Goal: Entertainment & Leisure: Consume media (video, audio)

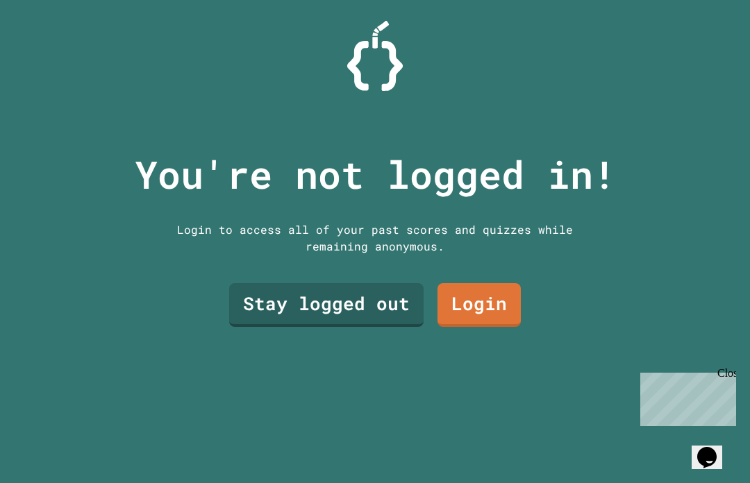
click at [733, 367] on div "Close" at bounding box center [725, 375] width 17 height 17
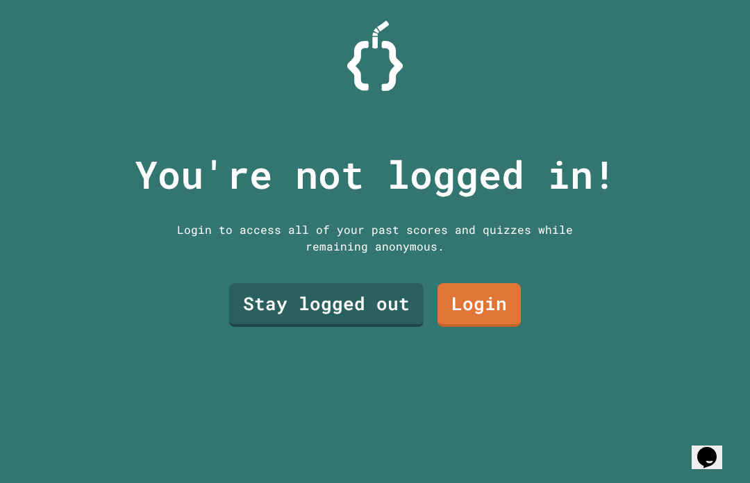
click at [272, 327] on link "Stay logged out" at bounding box center [326, 305] width 194 height 44
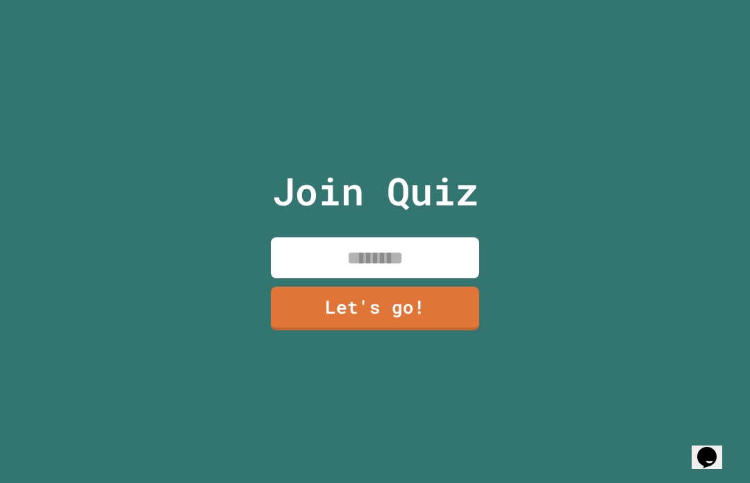
click at [303, 278] on input at bounding box center [375, 257] width 208 height 41
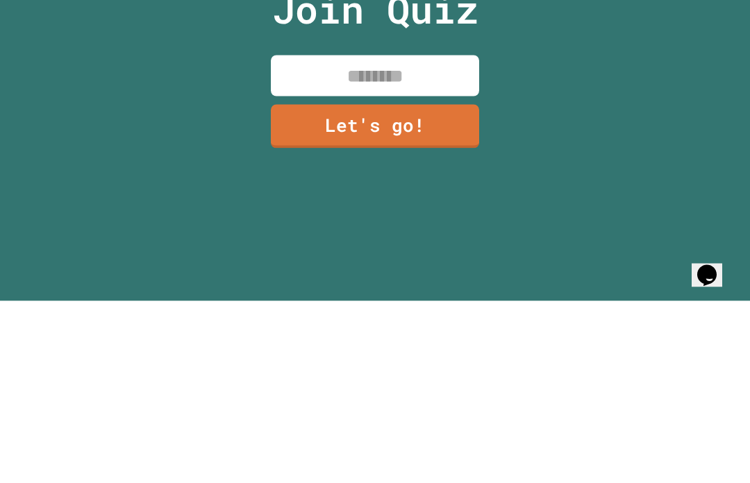
type input "*"
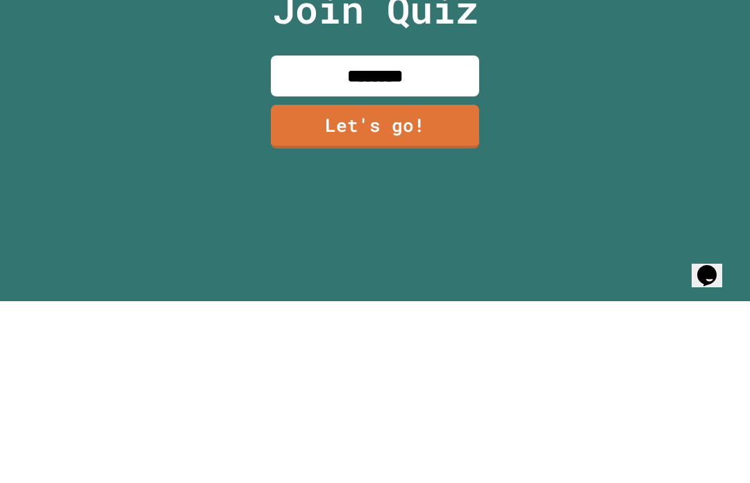
type input "********"
click at [295, 287] on link "Let's go!" at bounding box center [375, 309] width 208 height 44
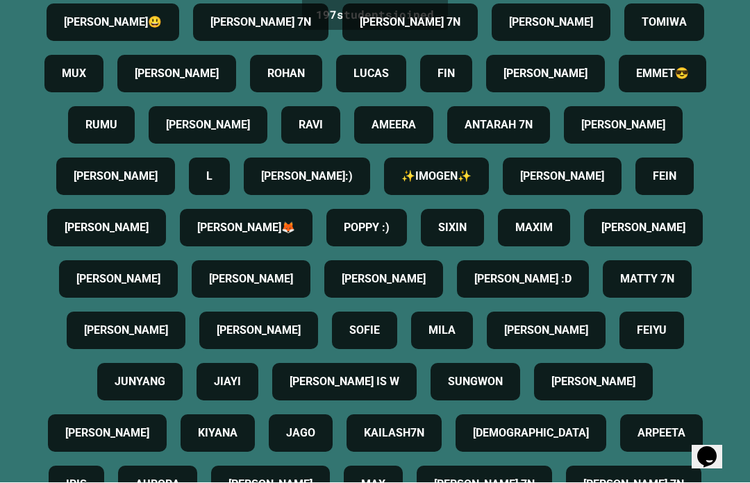
scroll to position [222, 0]
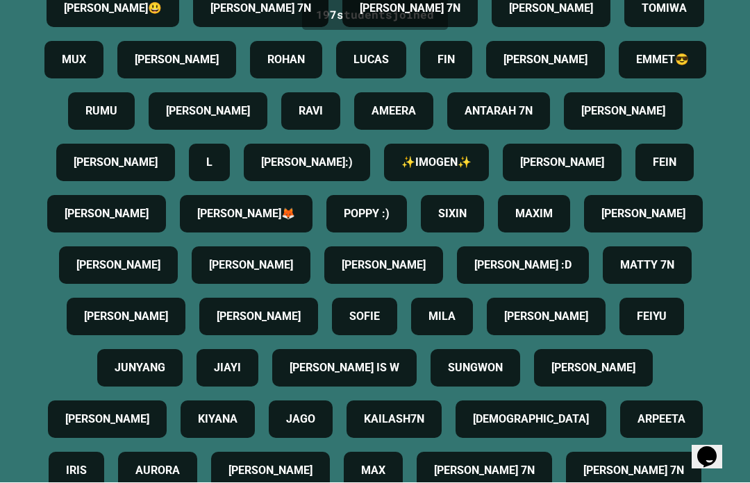
click at [401, 171] on h4 "✨IMOGEN✨" at bounding box center [436, 163] width 70 height 17
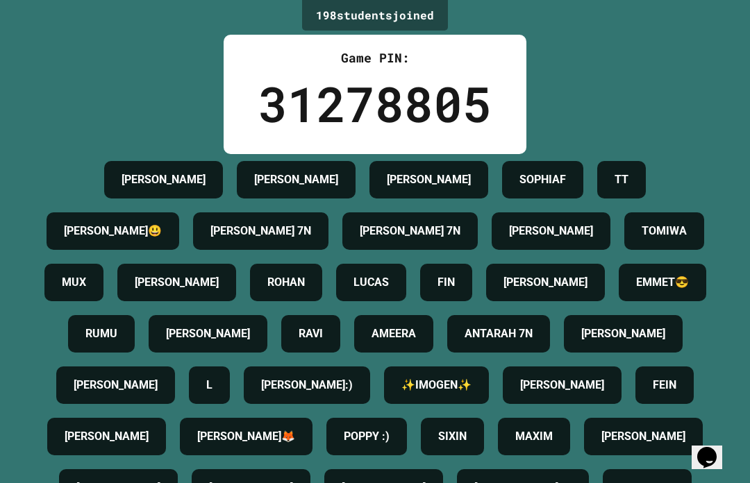
scroll to position [0, 0]
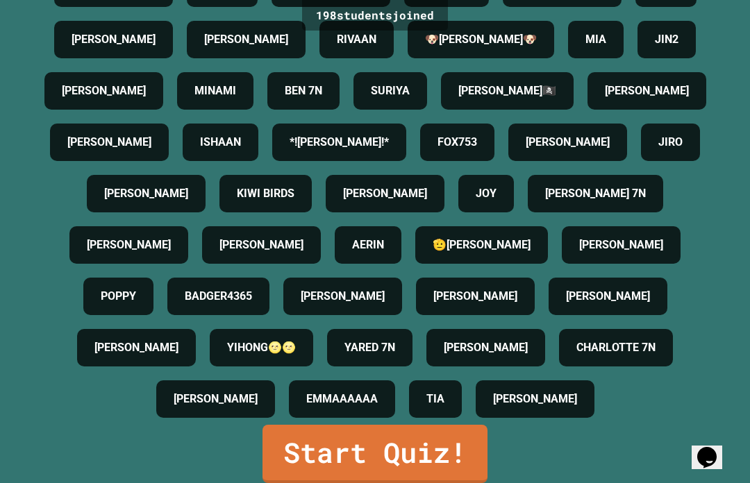
click at [321, 478] on link "Start Quiz!" at bounding box center [374, 454] width 225 height 58
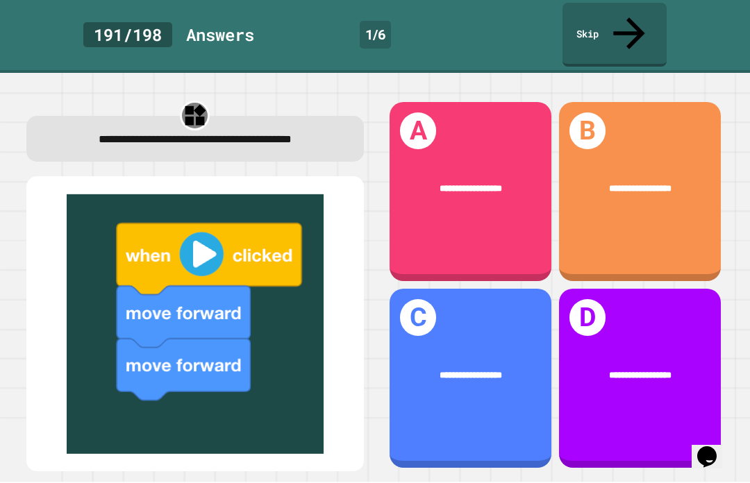
click at [437, 103] on div "**********" at bounding box center [470, 192] width 162 height 179
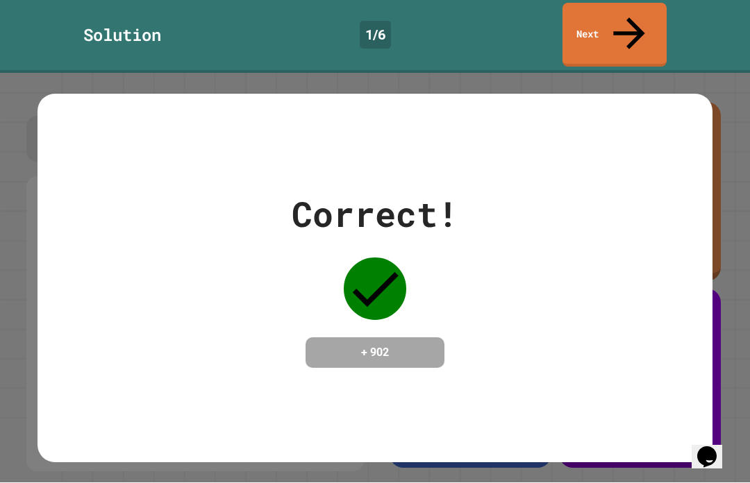
click at [417, 345] on h4 "+ 902" at bounding box center [374, 353] width 111 height 17
click at [405, 345] on h4 "+ 902" at bounding box center [374, 353] width 111 height 17
click at [410, 345] on h4 "+ 902" at bounding box center [374, 353] width 111 height 17
click at [363, 258] on icon at bounding box center [375, 289] width 62 height 62
click at [535, 189] on div "Correct! + 902" at bounding box center [374, 279] width 675 height 180
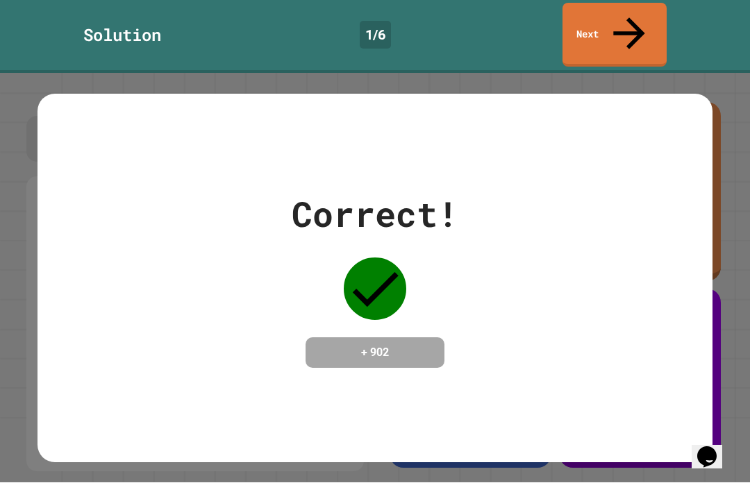
click at [708, 94] on div "Correct! + 902" at bounding box center [374, 278] width 675 height 369
click at [701, 265] on div "Correct! + 902" at bounding box center [374, 279] width 675 height 180
click at [742, 233] on div "Correct! + 902" at bounding box center [375, 279] width 750 height 410
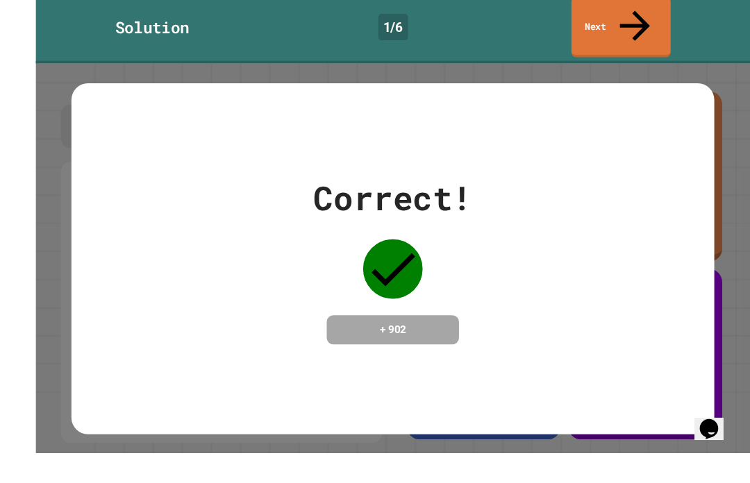
scroll to position [7, 0]
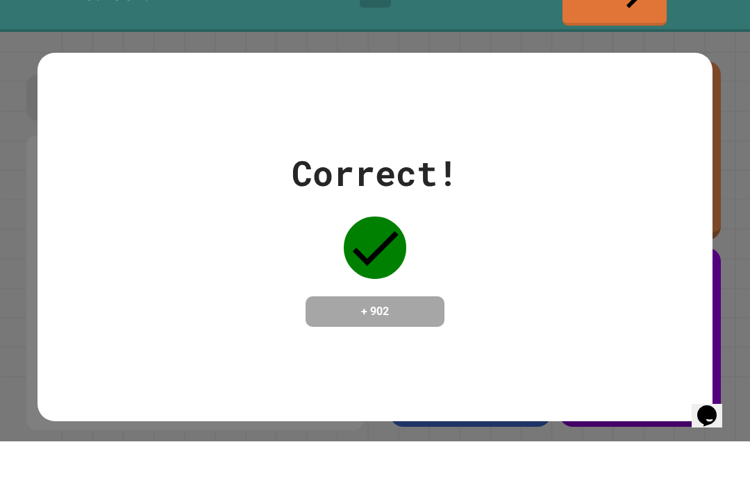
click at [319, 345] on h4 "+ 902" at bounding box center [374, 353] width 111 height 17
click at [351, 338] on div "+ 902" at bounding box center [374, 353] width 139 height 31
click at [376, 283] on div "Correct! + 902" at bounding box center [375, 279] width 167 height 180
click at [383, 338] on div "+ 902" at bounding box center [374, 353] width 139 height 31
click at [739, 74] on div "Correct! + 902" at bounding box center [375, 279] width 750 height 410
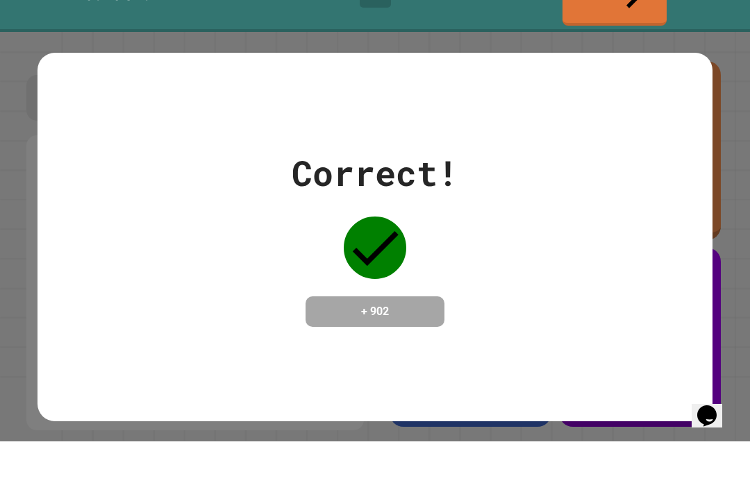
click at [715, 115] on div "Correct! + 902" at bounding box center [375, 279] width 750 height 410
click at [714, 116] on div "Correct! + 902" at bounding box center [375, 279] width 750 height 410
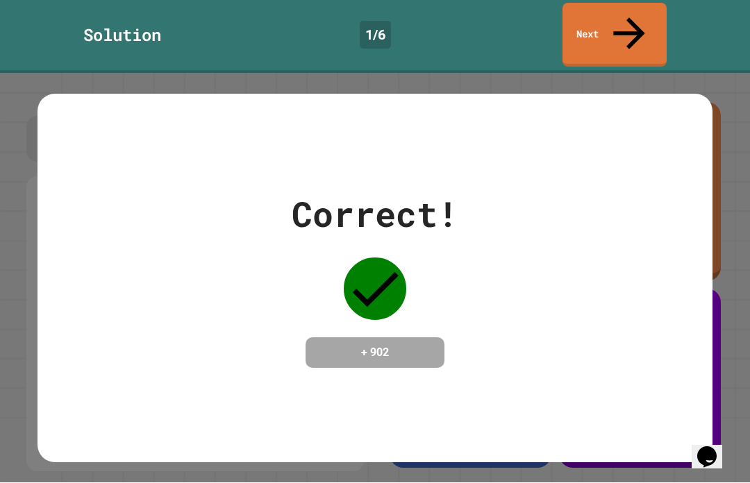
click at [426, 345] on h4 "+ 902" at bounding box center [374, 353] width 111 height 17
click at [388, 339] on div "Correct! + 902" at bounding box center [374, 278] width 675 height 369
click at [403, 345] on h4 "+ 902" at bounding box center [374, 353] width 111 height 17
click at [369, 258] on icon at bounding box center [375, 289] width 62 height 62
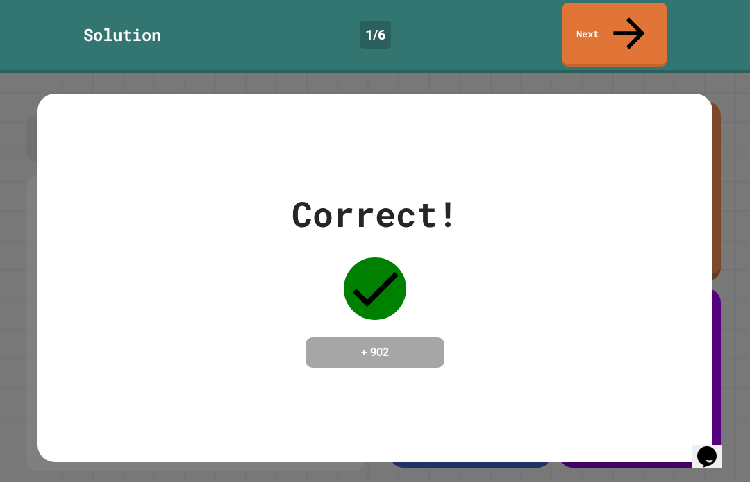
click at [391, 258] on icon at bounding box center [375, 289] width 62 height 62
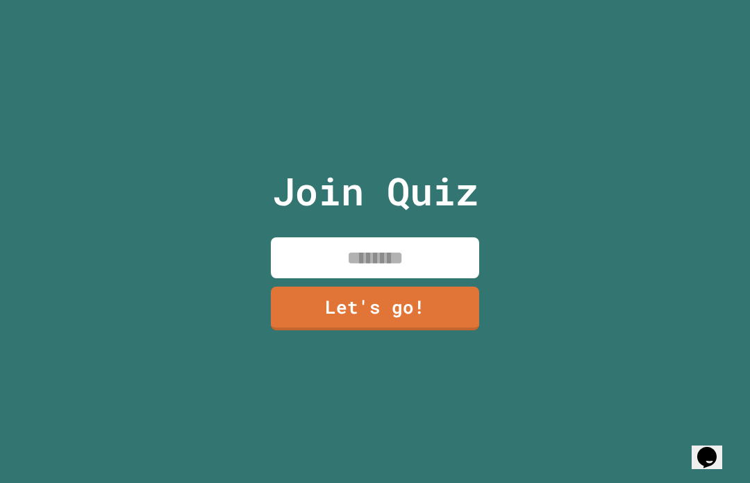
click at [439, 278] on input at bounding box center [375, 257] width 208 height 41
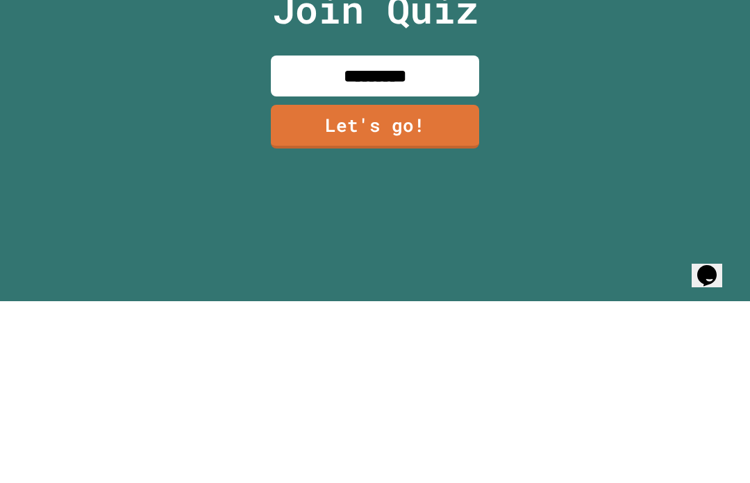
type input "*********"
click at [319, 287] on link "Let's go!" at bounding box center [375, 309] width 208 height 44
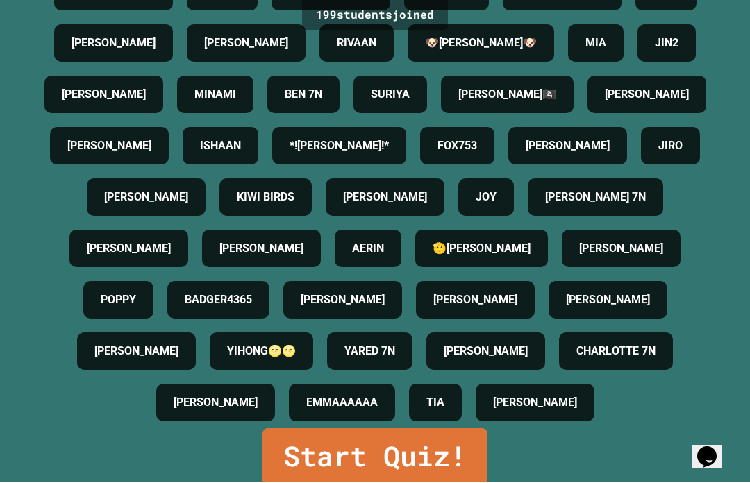
scroll to position [1574, 0]
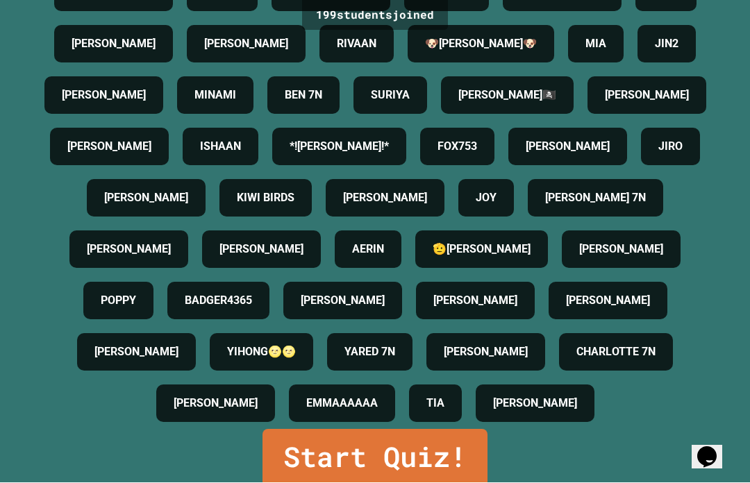
click at [716, 88] on div "199 student s joined Game PIN: 31278805 [PERSON_NAME] [PERSON_NAME] SOPHIAF TT …" at bounding box center [375, 241] width 750 height 483
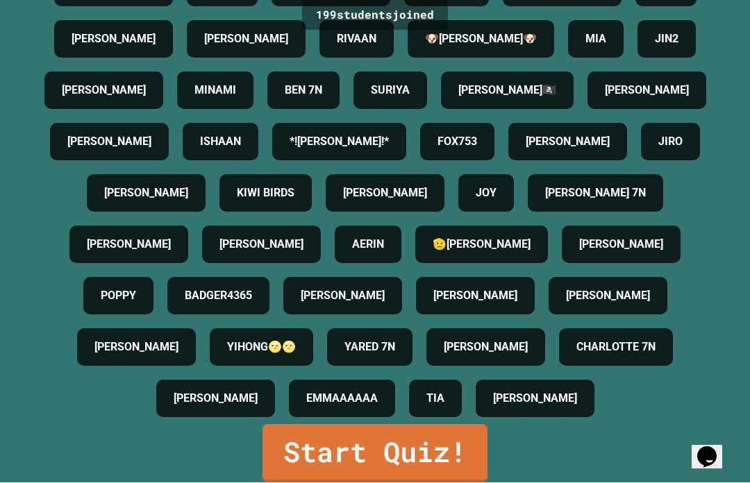
click at [305, 478] on link "Start Quiz!" at bounding box center [374, 454] width 225 height 58
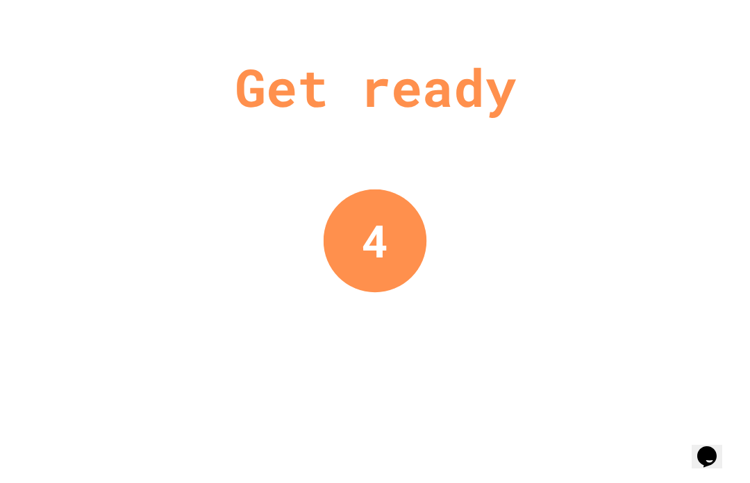
scroll to position [0, 0]
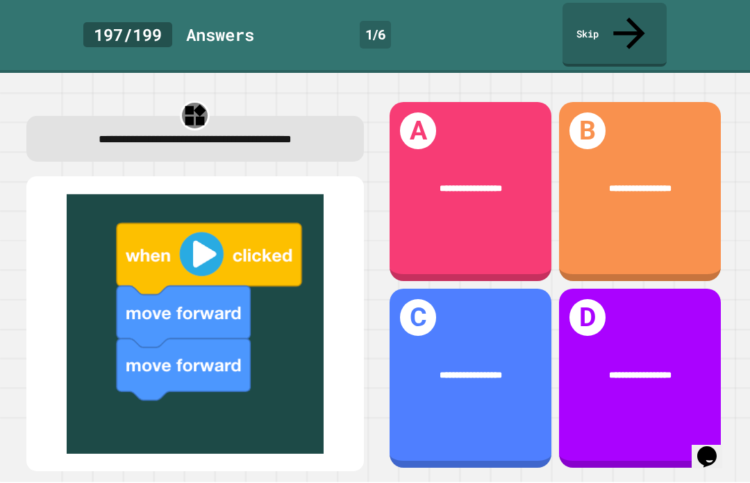
click at [507, 103] on div "**********" at bounding box center [470, 192] width 162 height 179
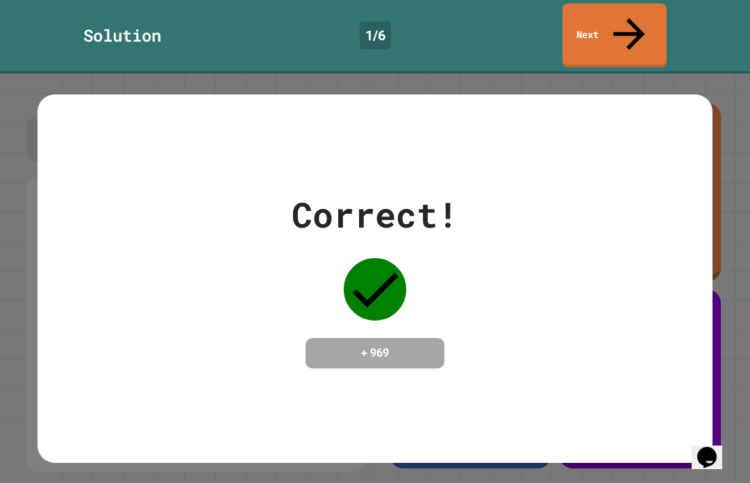
click at [625, 16] on icon at bounding box center [628, 33] width 47 height 47
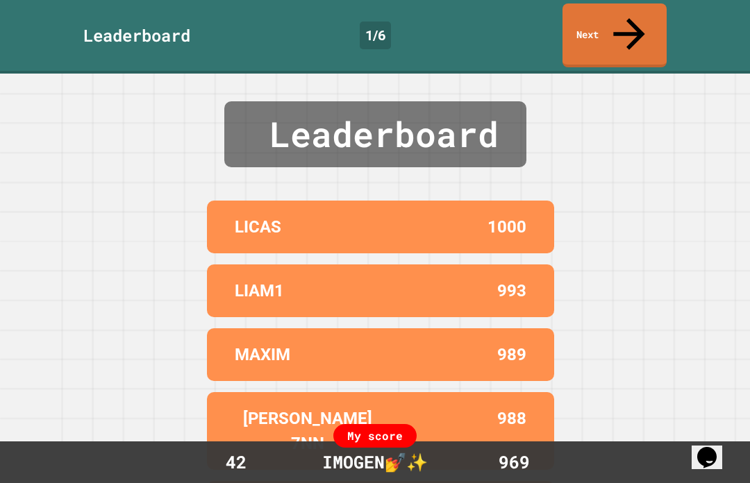
click at [635, 17] on icon at bounding box center [628, 33] width 47 height 47
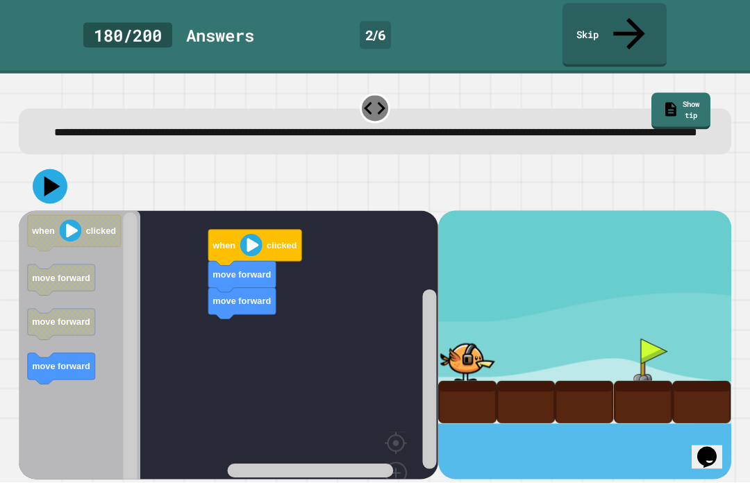
scroll to position [48, 0]
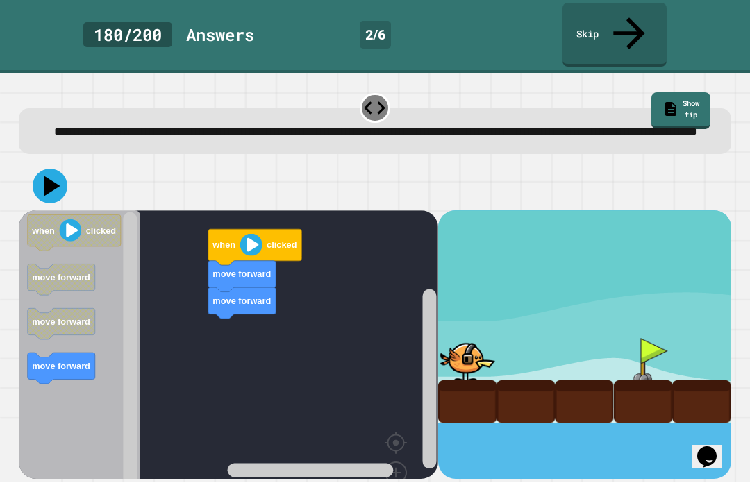
click at [251, 234] on image "Blockly Workspace" at bounding box center [251, 245] width 22 height 22
click at [228, 262] on icon "Blockly Workspace" at bounding box center [241, 277] width 67 height 31
click at [223, 296] on text "move forward" at bounding box center [241, 301] width 58 height 10
click at [182, 289] on rect "Blockly Workspace" at bounding box center [228, 375] width 419 height 328
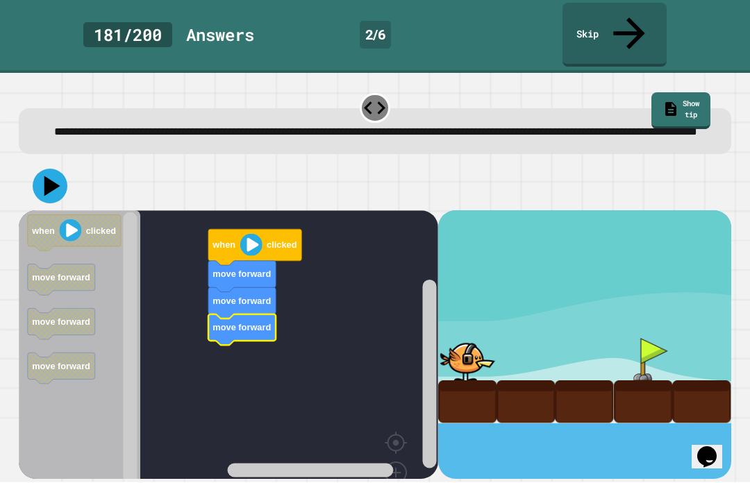
click at [221, 342] on rect "Blockly Workspace" at bounding box center [228, 375] width 419 height 328
click at [249, 234] on image "Blockly Workspace" at bounding box center [251, 245] width 22 height 22
click at [444, 339] on div at bounding box center [467, 360] width 58 height 42
click at [467, 339] on div at bounding box center [467, 360] width 58 height 42
click at [249, 230] on icon "Blockly Workspace" at bounding box center [254, 248] width 93 height 36
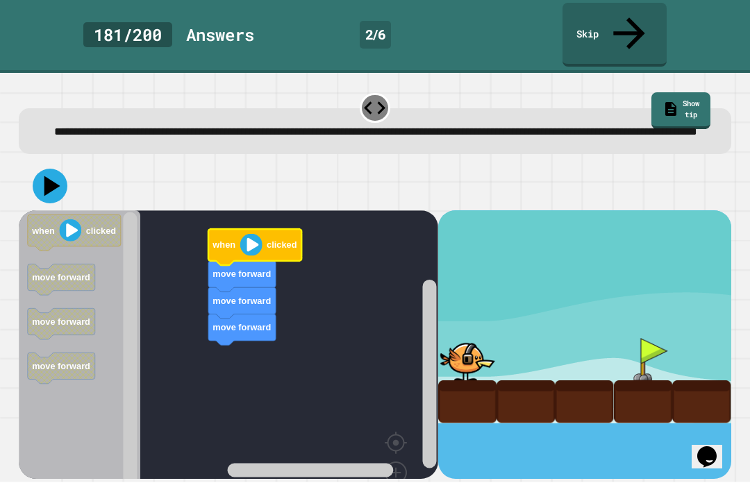
click at [255, 234] on image "Blockly Workspace" at bounding box center [251, 245] width 22 height 22
click at [254, 234] on image "Blockly Workspace" at bounding box center [251, 245] width 22 height 22
click at [247, 234] on image "Blockly Workspace" at bounding box center [251, 245] width 22 height 22
click at [241, 230] on icon "Blockly Workspace" at bounding box center [254, 248] width 93 height 36
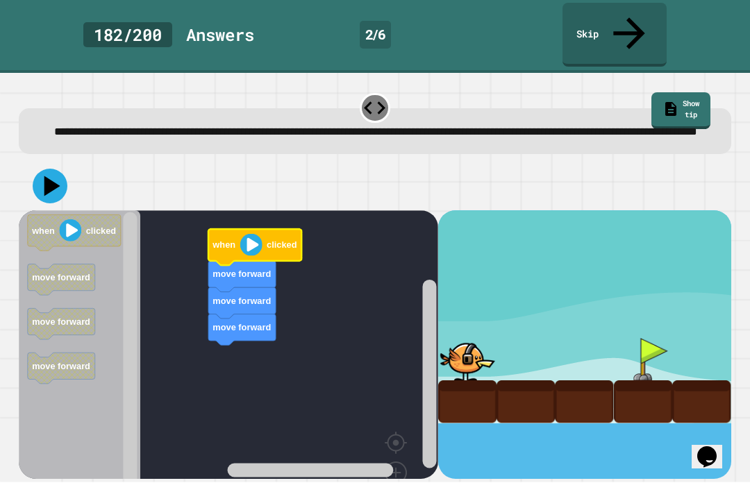
scroll to position [47, 0]
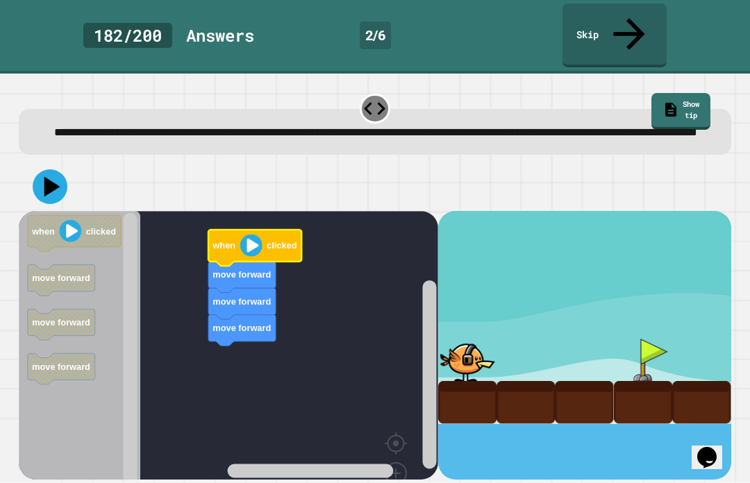
click at [48, 176] on icon at bounding box center [52, 186] width 16 height 20
click at [65, 220] on image "Blockly Workspace" at bounding box center [71, 231] width 22 height 22
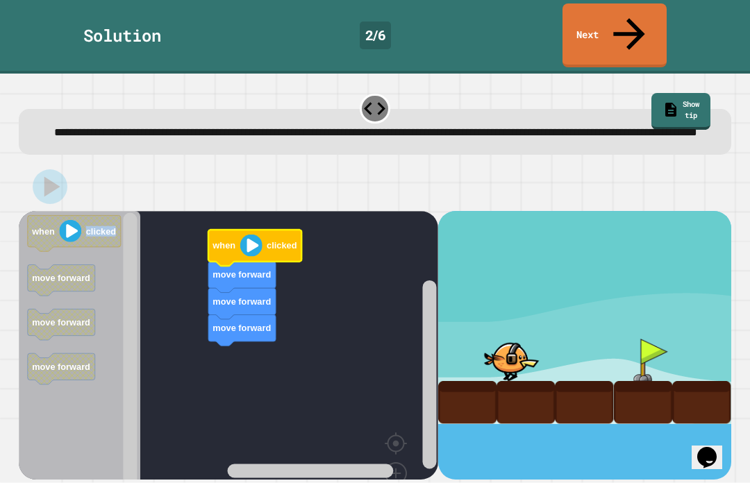
click at [253, 234] on image "Blockly Workspace" at bounding box center [251, 245] width 22 height 22
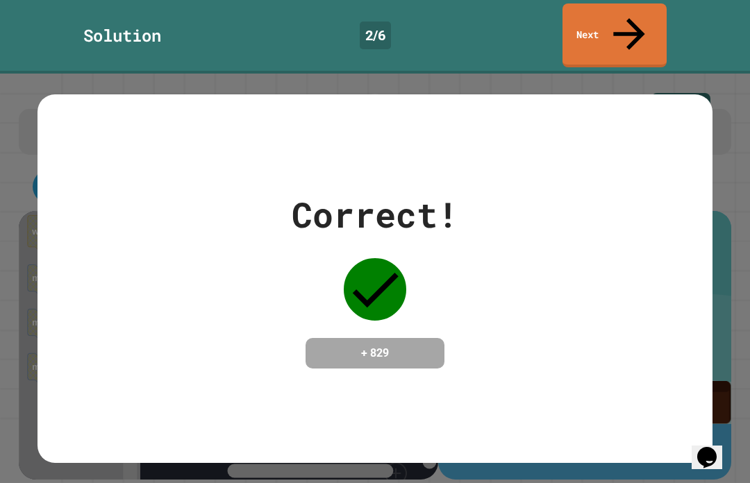
click at [48, 215] on div "Correct! + 829" at bounding box center [374, 279] width 675 height 180
click at [141, 254] on div "Correct! + 829" at bounding box center [374, 279] width 675 height 180
click at [647, 17] on link "Next" at bounding box center [614, 35] width 104 height 64
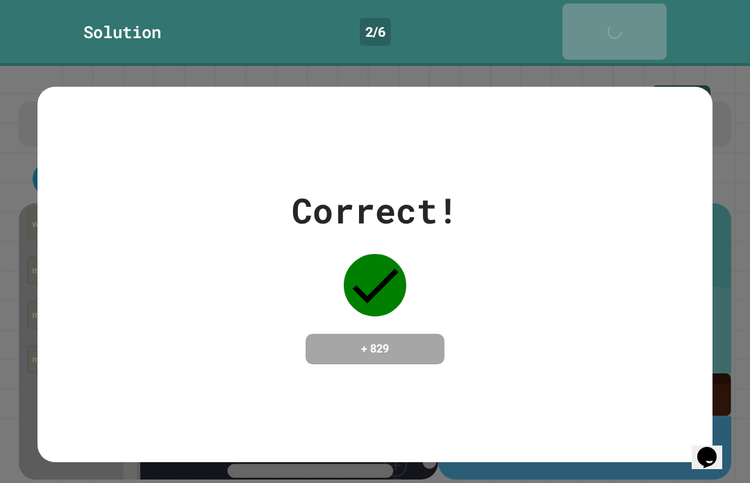
click at [647, 17] on link "Next" at bounding box center [614, 31] width 104 height 56
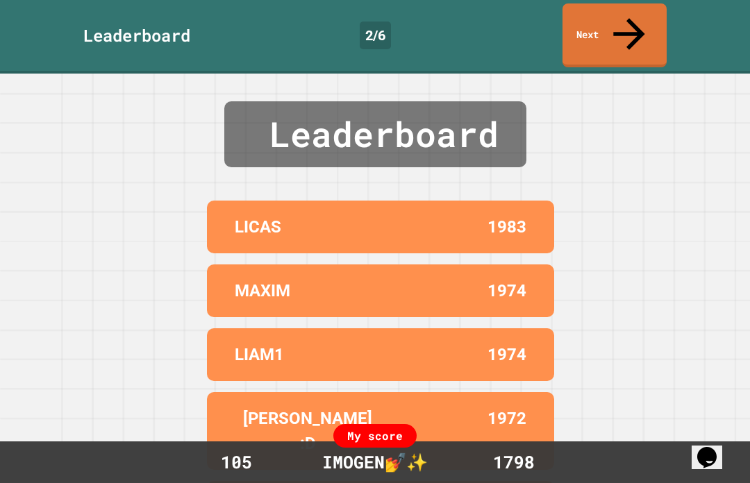
click at [641, 13] on link "Next" at bounding box center [614, 35] width 104 height 64
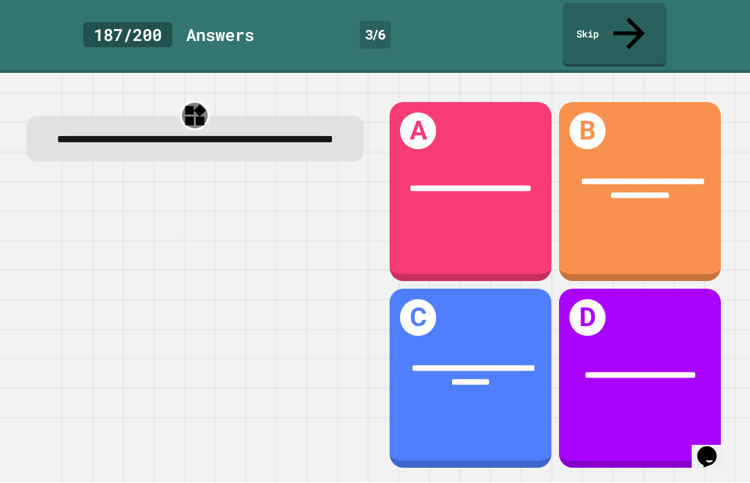
scroll to position [48, 0]
click at [664, 170] on div "**********" at bounding box center [640, 192] width 162 height 179
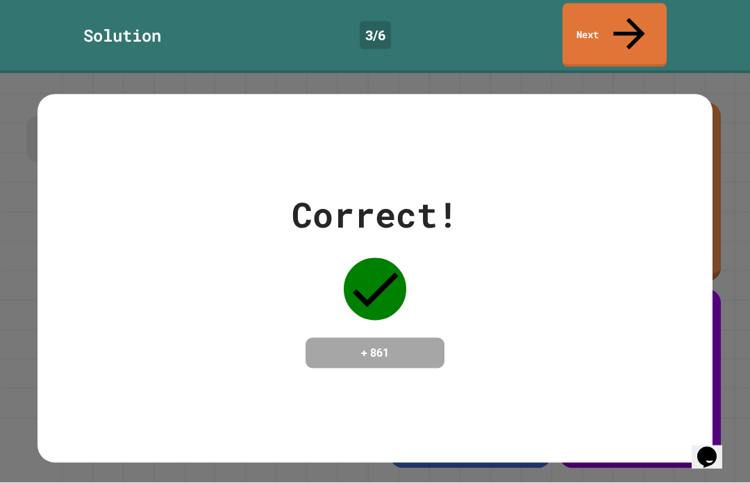
scroll to position [0, 0]
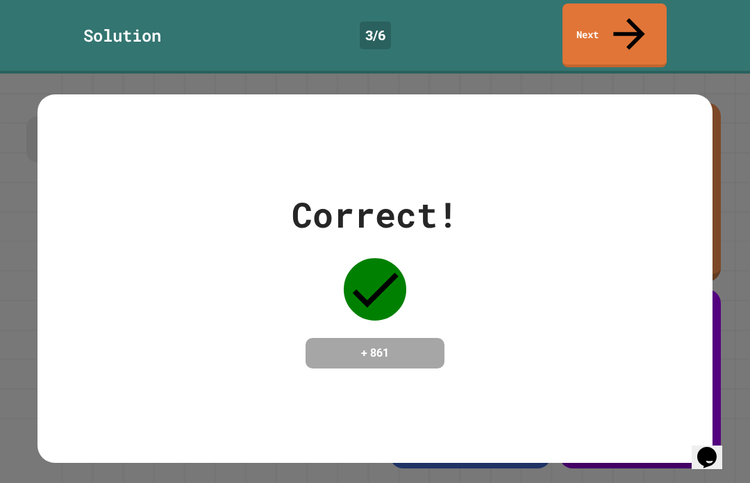
click at [647, 26] on link "Next" at bounding box center [614, 35] width 104 height 64
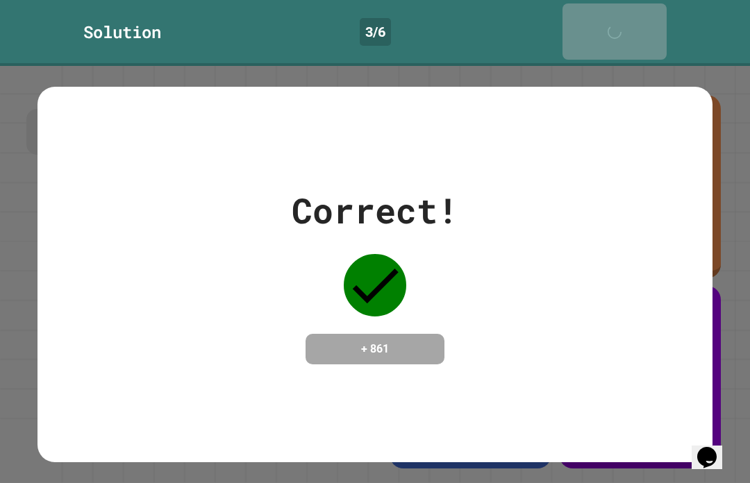
click at [648, 20] on link "Next" at bounding box center [614, 31] width 104 height 56
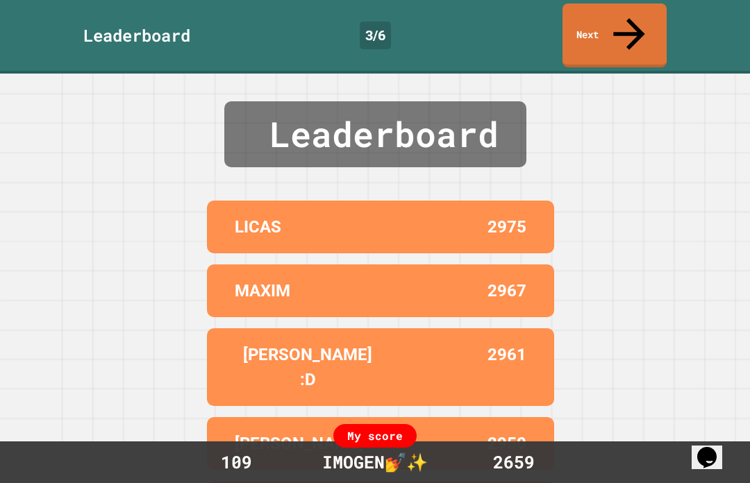
click at [649, 16] on link "Next" at bounding box center [614, 35] width 104 height 64
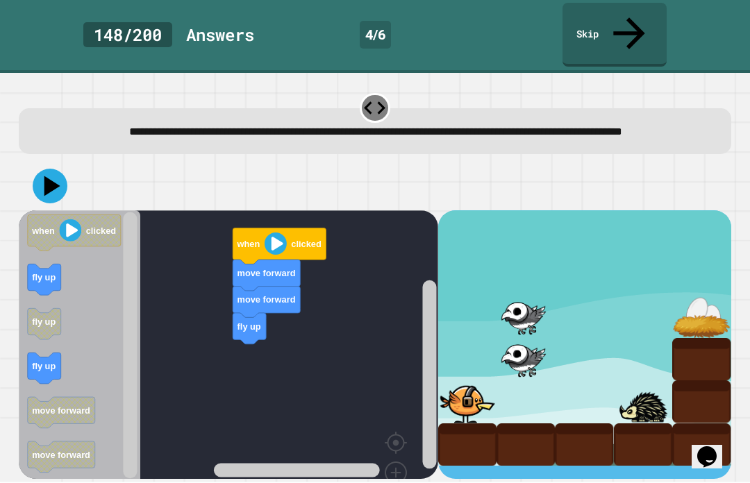
scroll to position [48, 0]
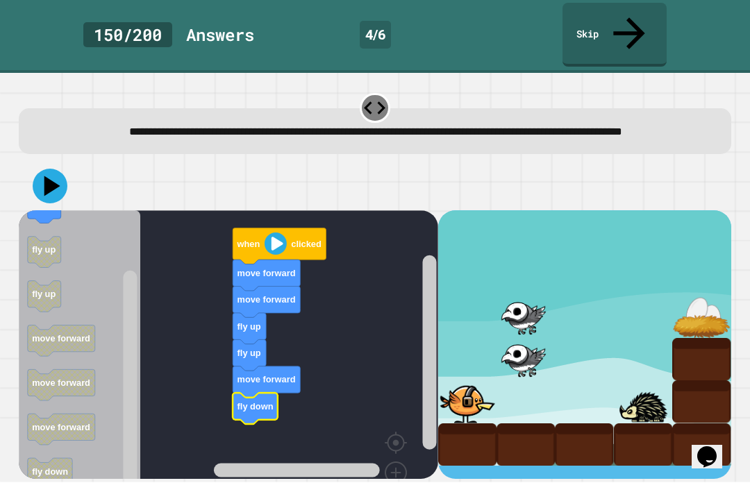
click at [53, 169] on icon at bounding box center [50, 186] width 35 height 35
click at [272, 233] on image "Blockly Workspace" at bounding box center [276, 244] width 22 height 22
click at [482, 381] on div at bounding box center [467, 402] width 58 height 42
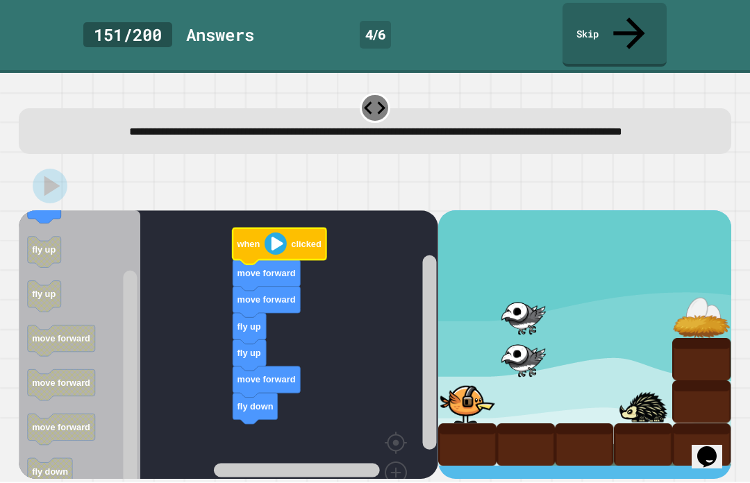
click at [481, 381] on div at bounding box center [467, 402] width 58 height 42
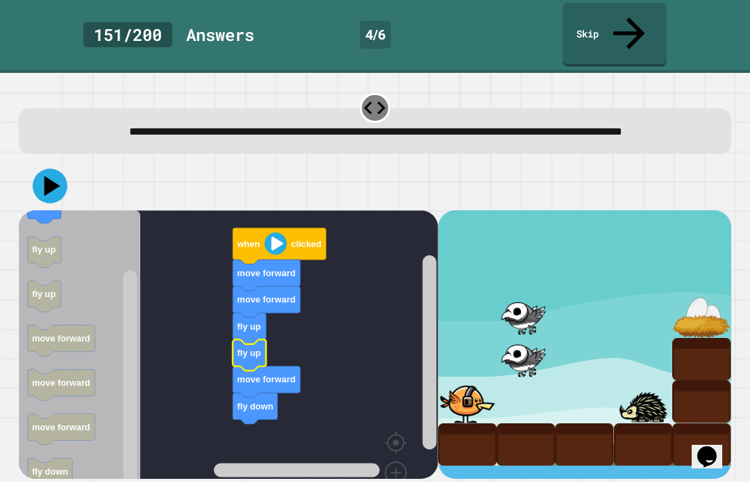
click at [250, 340] on icon "Blockly Workspace" at bounding box center [249, 355] width 33 height 31
click at [248, 375] on text "move forward" at bounding box center [266, 380] width 58 height 10
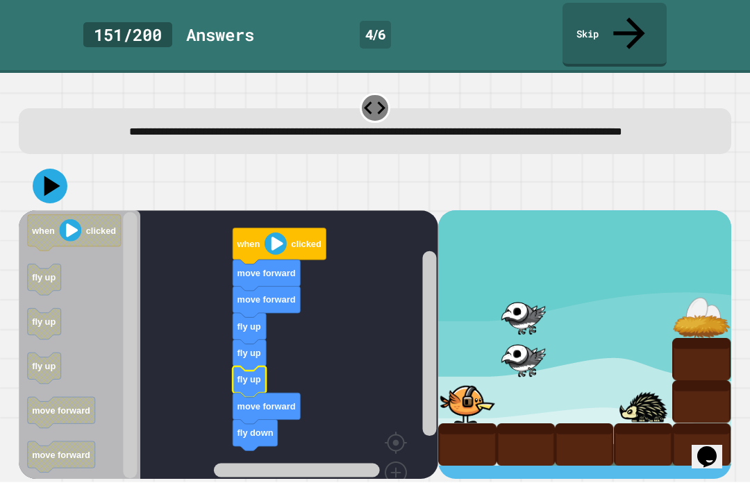
click at [44, 169] on icon at bounding box center [50, 186] width 35 height 35
click at [473, 381] on div at bounding box center [467, 402] width 58 height 42
click at [476, 381] on div at bounding box center [467, 402] width 58 height 42
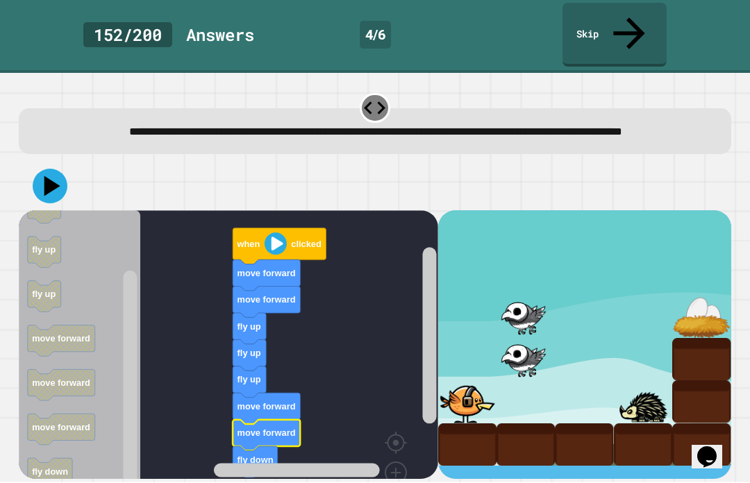
click at [53, 169] on button at bounding box center [50, 186] width 35 height 35
click at [459, 381] on div at bounding box center [467, 402] width 58 height 42
click at [472, 381] on div at bounding box center [467, 402] width 58 height 42
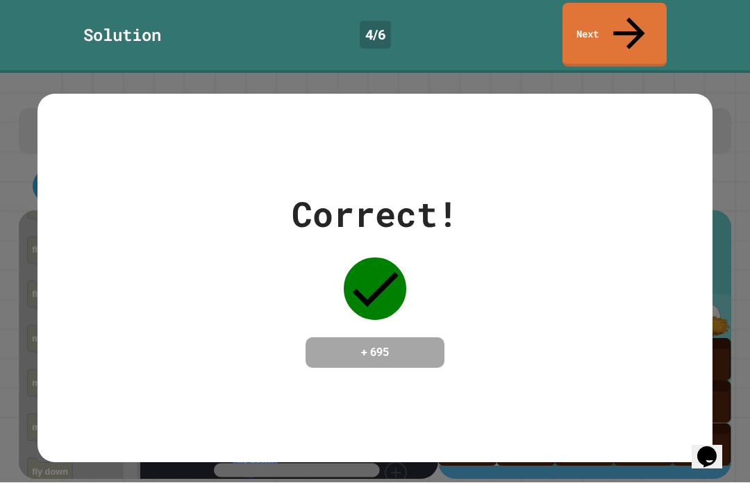
scroll to position [0, 0]
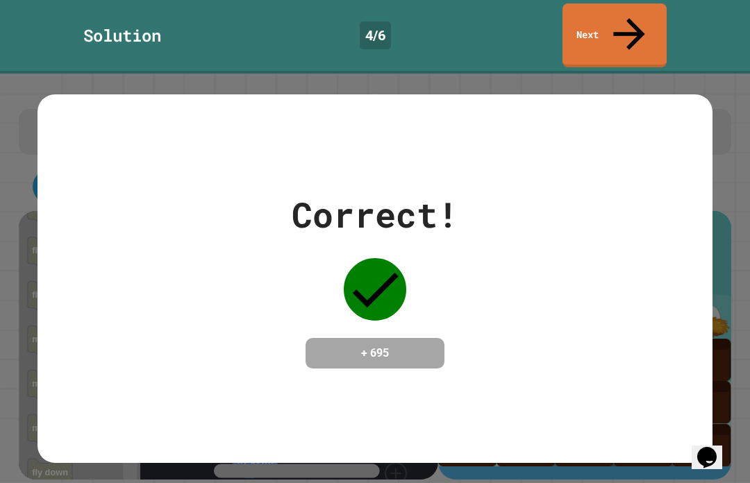
click at [629, 8] on link "Next" at bounding box center [614, 35] width 104 height 64
click at [628, 7] on link "Next" at bounding box center [614, 35] width 104 height 64
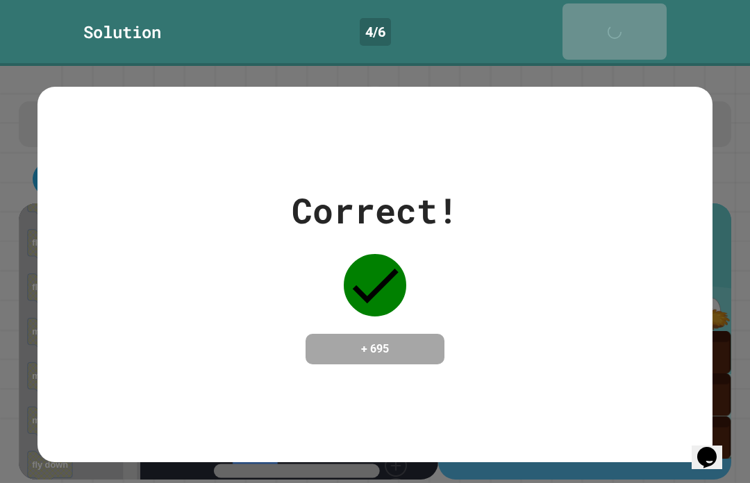
click at [623, 8] on link "Next" at bounding box center [614, 31] width 104 height 56
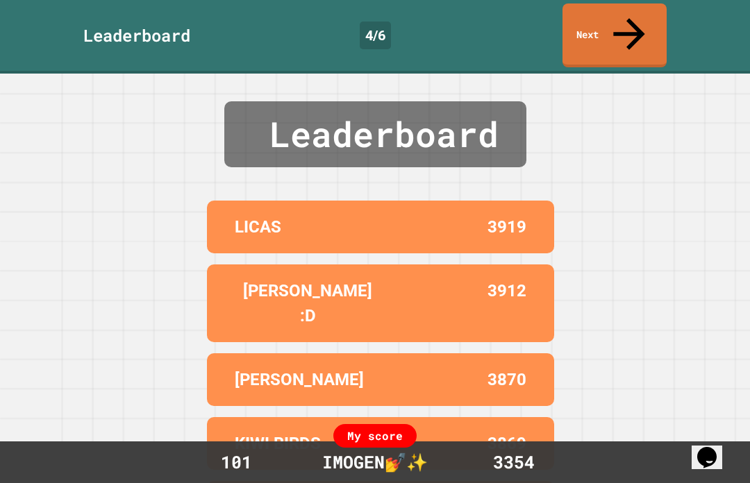
click at [664, 15] on link "Next" at bounding box center [614, 35] width 104 height 64
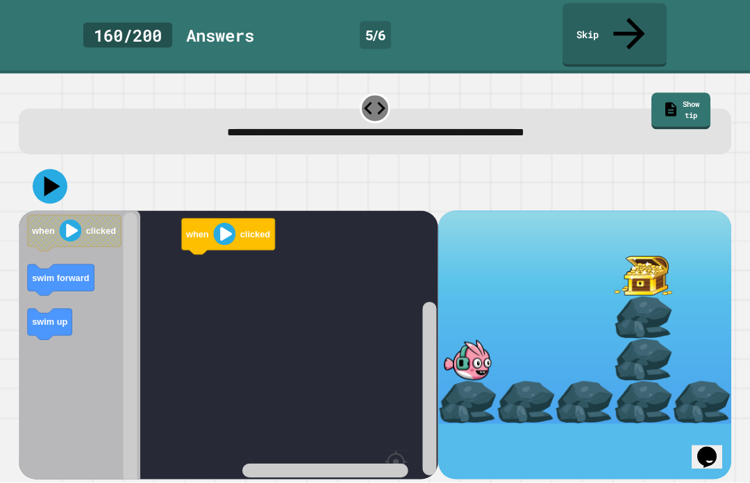
scroll to position [48, 0]
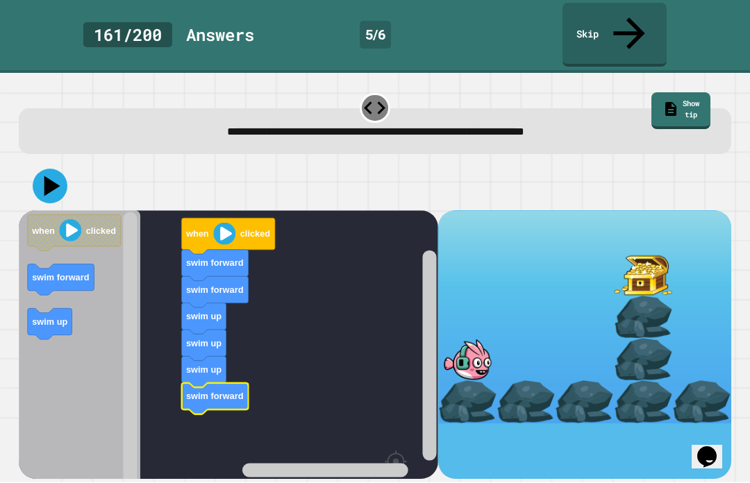
click at [47, 176] on icon at bounding box center [52, 186] width 16 height 20
click at [472, 339] on div at bounding box center [467, 360] width 58 height 42
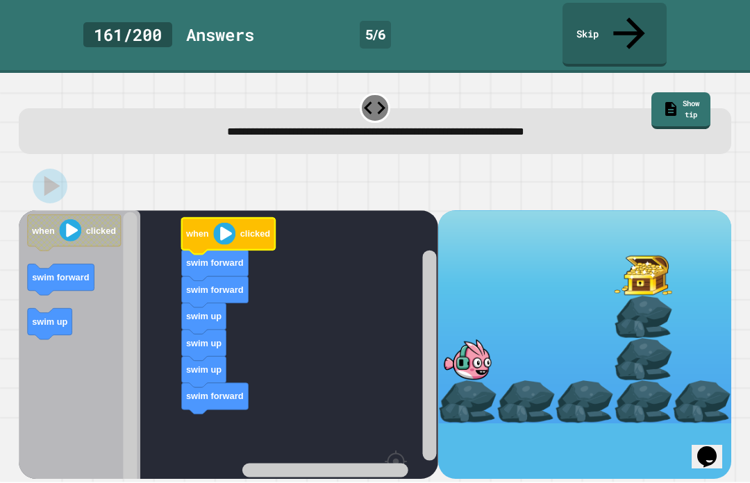
click at [223, 219] on icon "Blockly Workspace" at bounding box center [228, 237] width 93 height 36
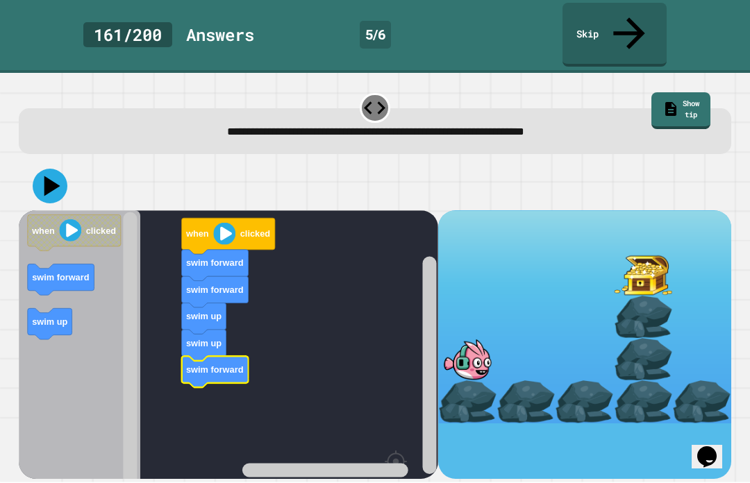
click at [51, 176] on icon at bounding box center [52, 186] width 16 height 20
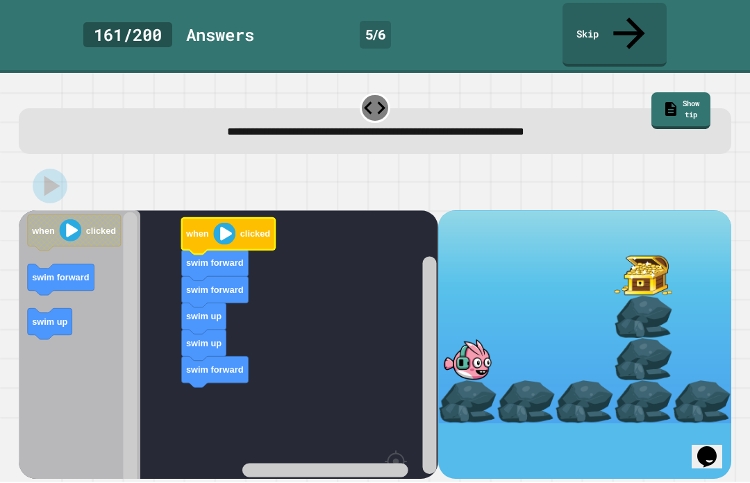
click at [228, 223] on image "Blockly Workspace" at bounding box center [224, 234] width 22 height 22
click at [473, 339] on div at bounding box center [467, 360] width 58 height 42
click at [475, 339] on div at bounding box center [467, 360] width 58 height 42
click at [210, 219] on icon "Blockly Workspace" at bounding box center [228, 237] width 93 height 36
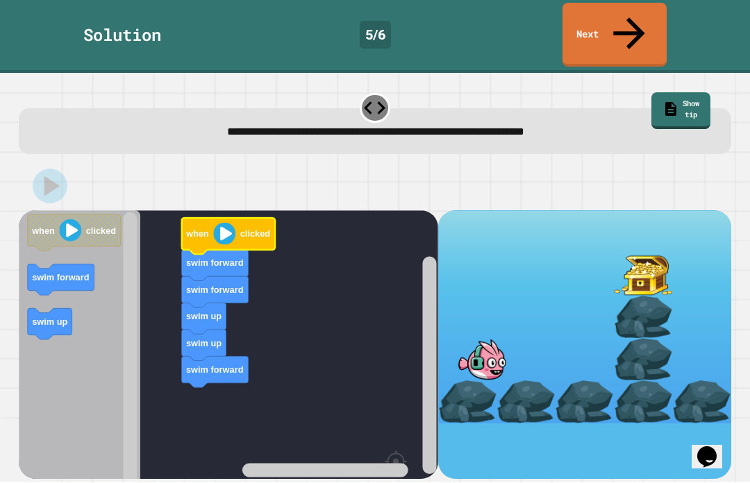
click at [210, 219] on icon "Blockly Workspace" at bounding box center [228, 237] width 93 height 36
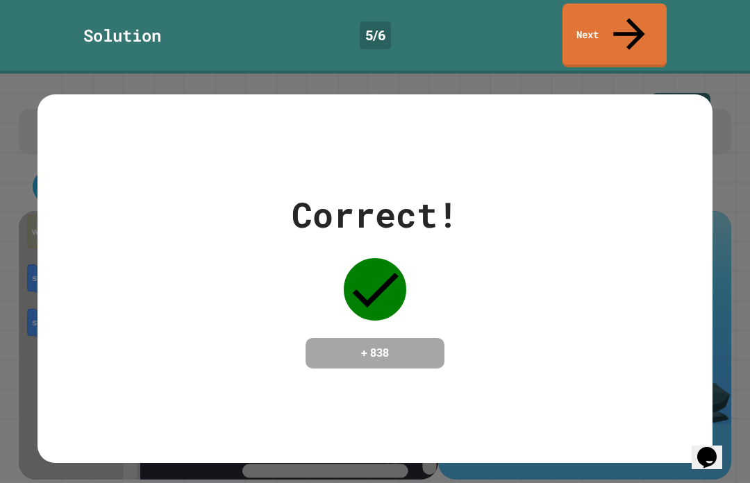
scroll to position [0, 0]
click at [627, 18] on icon at bounding box center [628, 33] width 31 height 31
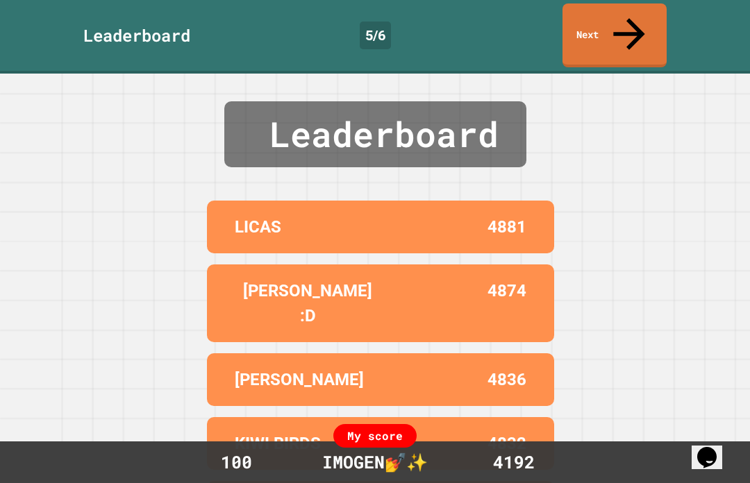
click at [634, 25] on link "Next" at bounding box center [614, 35] width 104 height 64
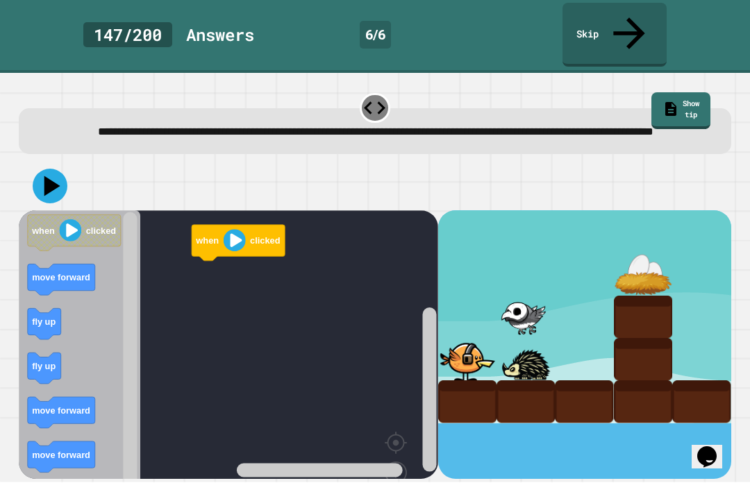
scroll to position [48, 0]
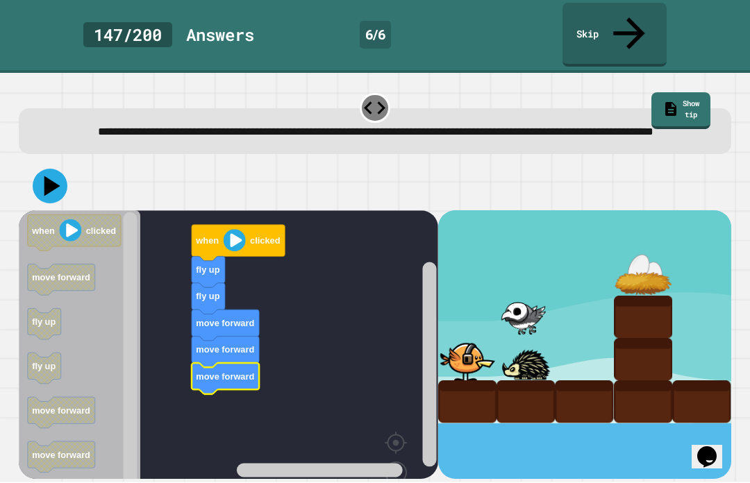
click at [240, 230] on image "Blockly Workspace" at bounding box center [235, 241] width 22 height 22
click at [237, 211] on rect "Blockly Workspace" at bounding box center [228, 375] width 419 height 328
click at [232, 230] on image "Blockly Workspace" at bounding box center [235, 241] width 22 height 22
click at [34, 169] on button at bounding box center [50, 186] width 35 height 35
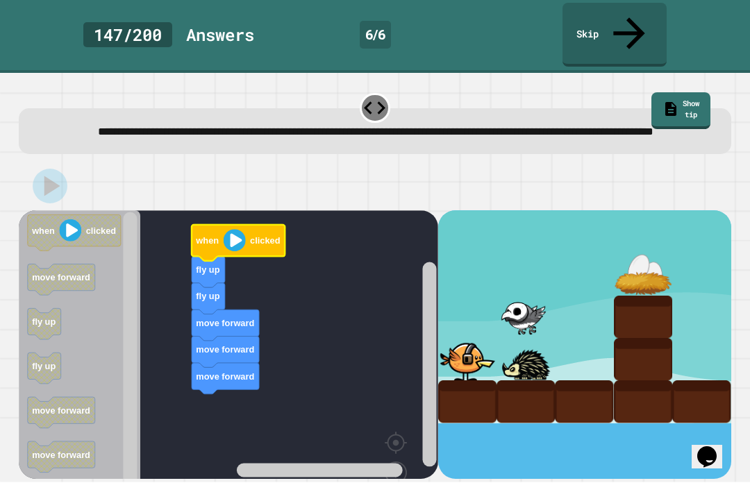
click at [238, 230] on image "Blockly Workspace" at bounding box center [235, 241] width 22 height 22
click at [466, 339] on div at bounding box center [467, 360] width 58 height 42
click at [467, 339] on div at bounding box center [467, 360] width 58 height 42
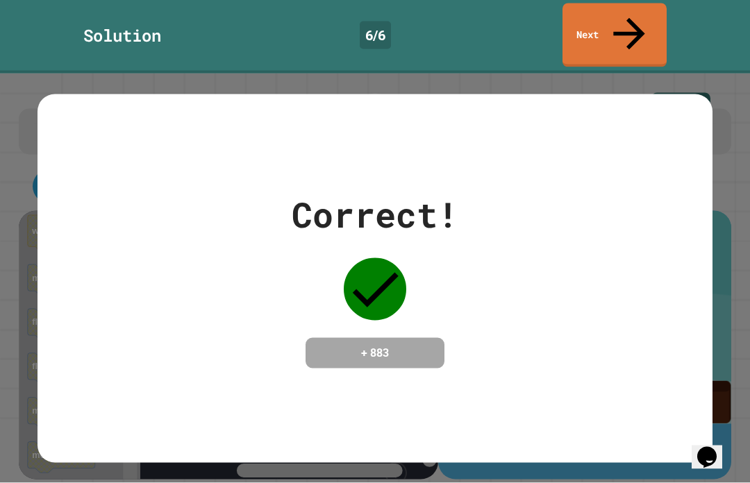
scroll to position [0, 0]
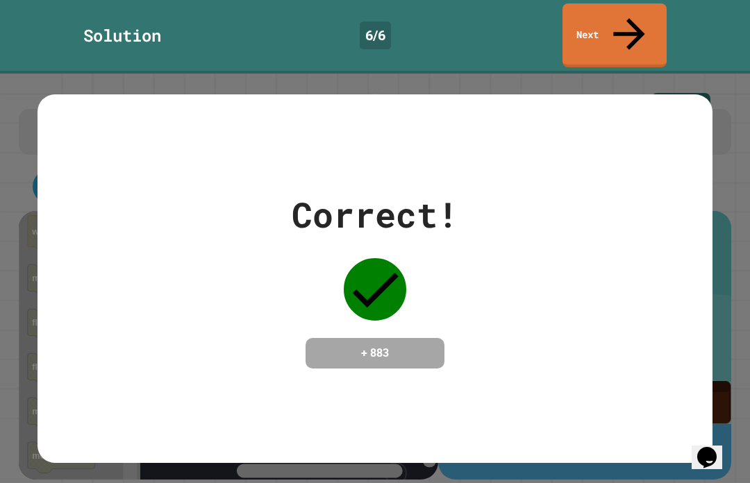
click at [639, 10] on link "Next" at bounding box center [614, 35] width 104 height 64
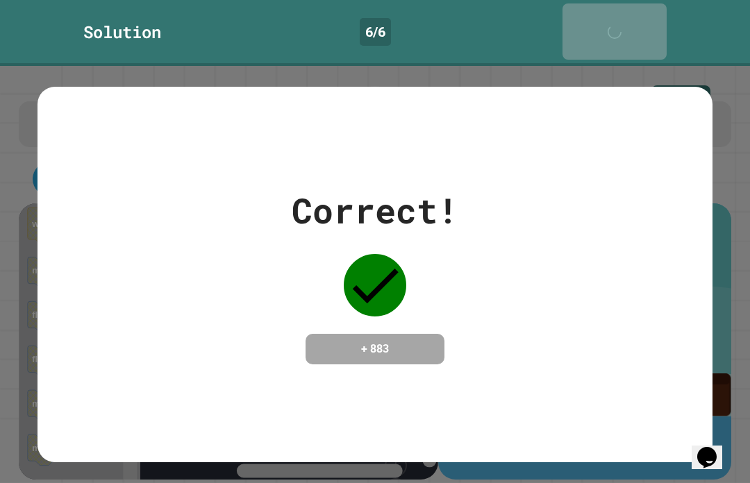
click at [619, 11] on div "Next" at bounding box center [614, 31] width 35 height 42
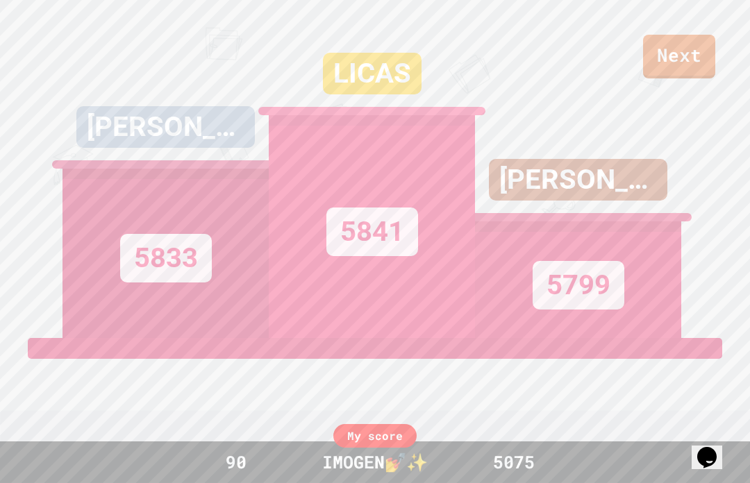
click at [679, 59] on link "Next" at bounding box center [679, 57] width 72 height 44
